Goal: Download file/media

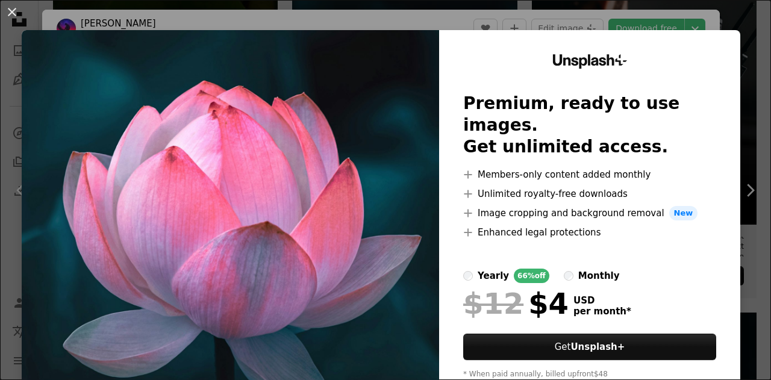
click at [743, 96] on div "An X shape Unsplash+ Premium, ready to use images. Get unlimited access. A plus…" at bounding box center [385, 190] width 771 height 380
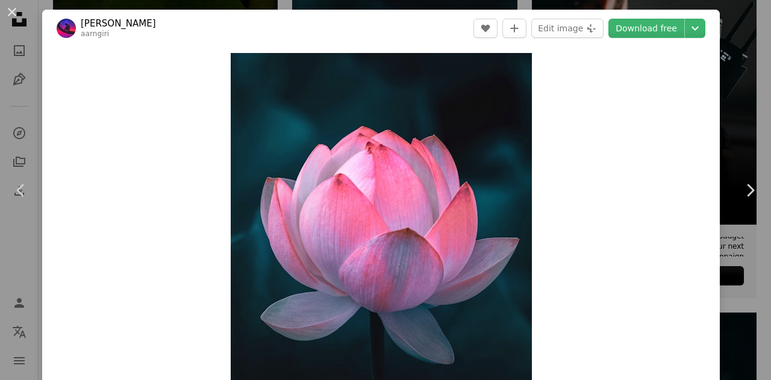
click at [728, 18] on div "An X shape Chevron left Chevron right [PERSON_NAME] aarngiri A heart A plus sig…" at bounding box center [385, 190] width 771 height 380
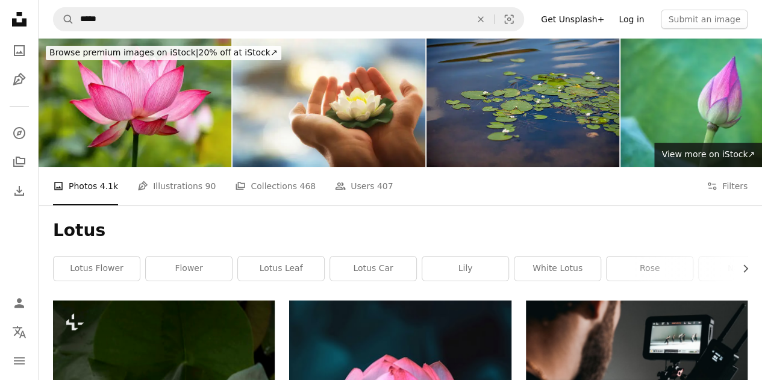
click at [648, 24] on link "Log in" at bounding box center [632, 19] width 40 height 19
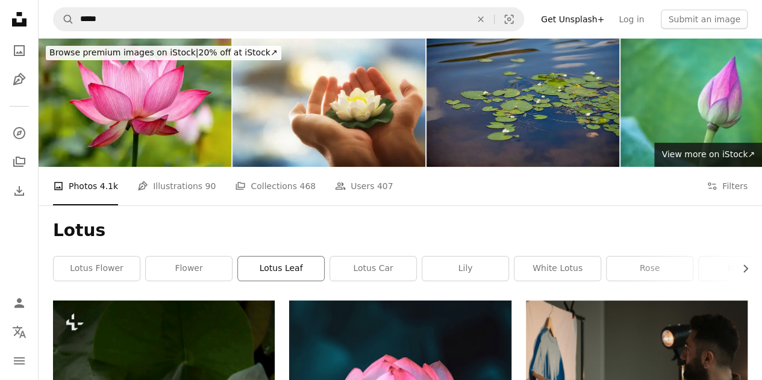
click at [266, 275] on link "lotus leaf" at bounding box center [281, 269] width 86 height 24
